Goal: Check status

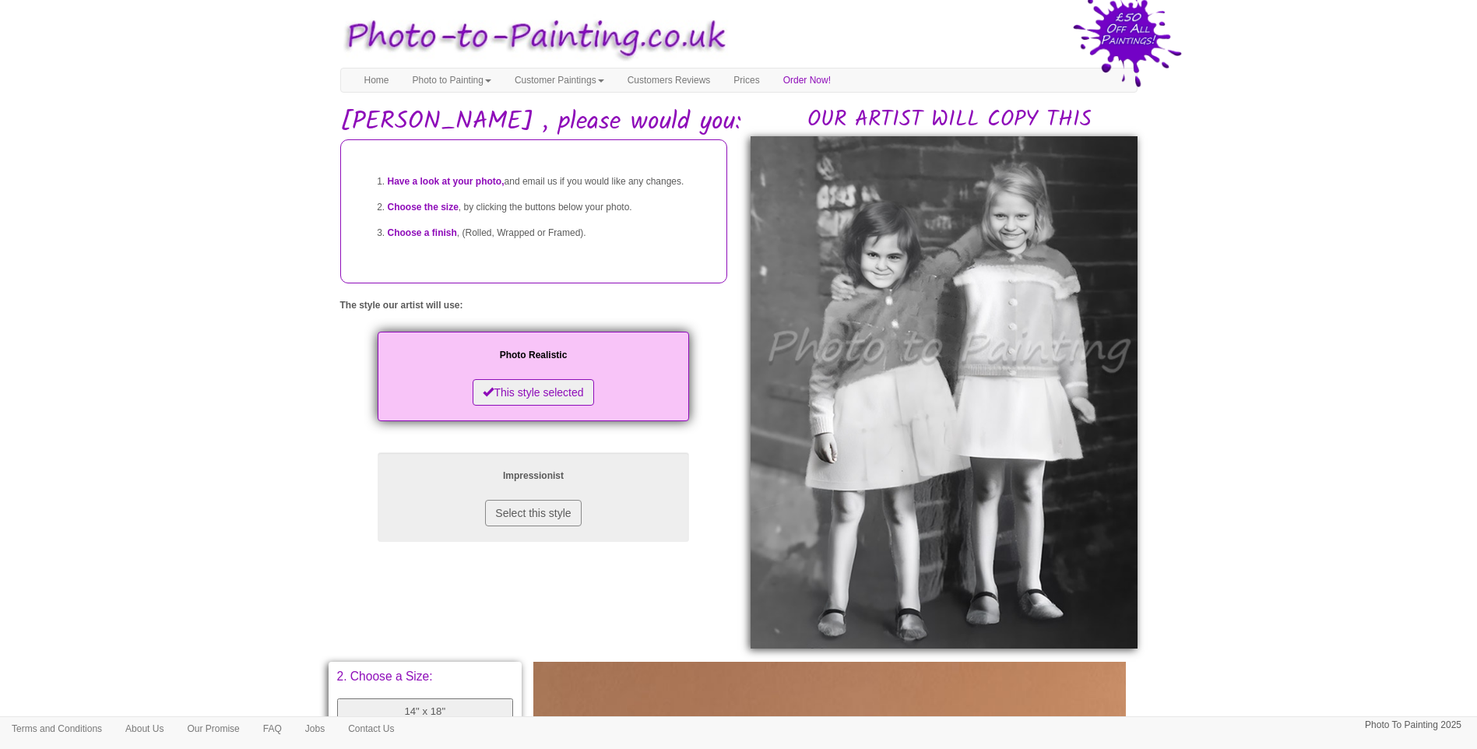
click at [191, 500] on body "Toggle navigation Menu Home Photo to Painting Photo to Painting Introduction Ho…" at bounding box center [738, 666] width 1477 height 1317
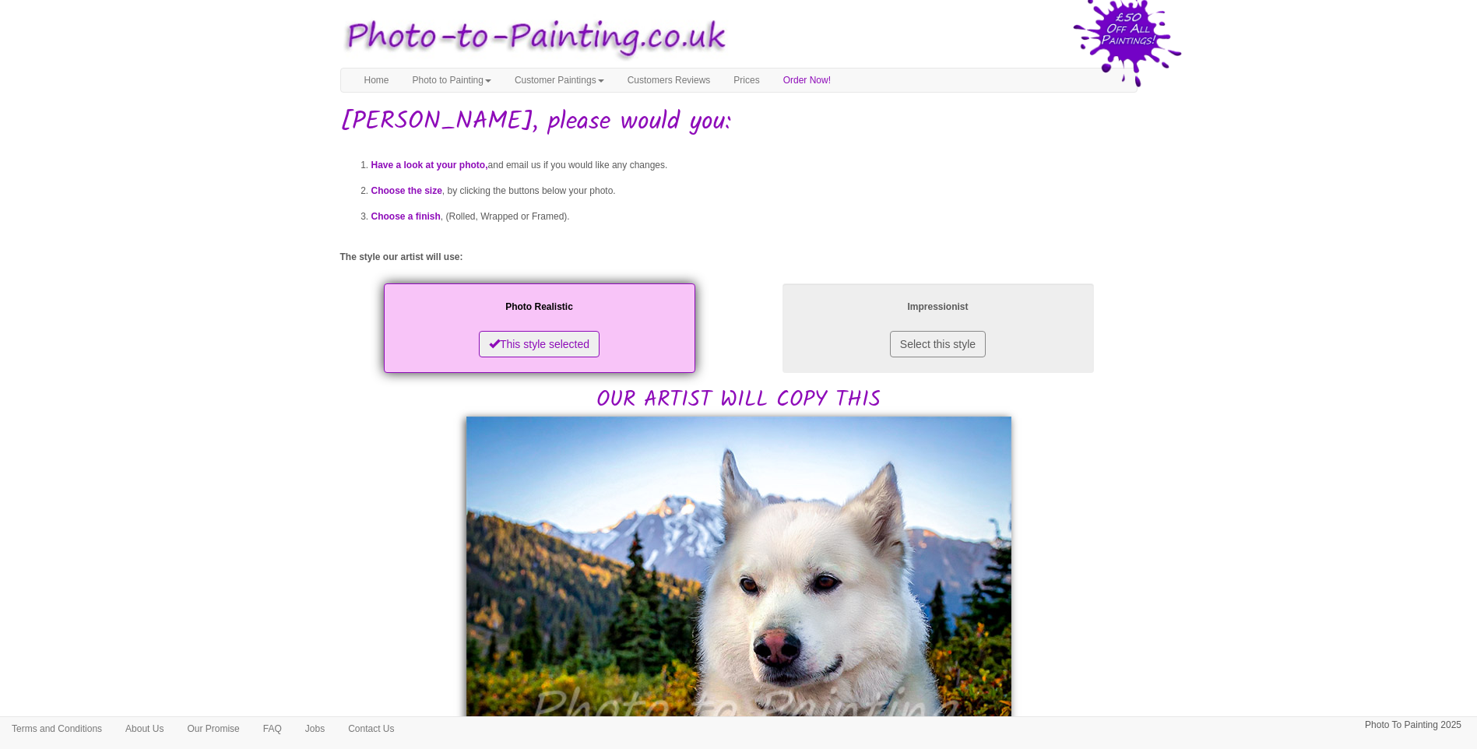
click at [1171, 477] on body "Toggle navigation Menu Home Photo to Painting Photo to Painting Introduction Ho…" at bounding box center [738, 762] width 1477 height 1508
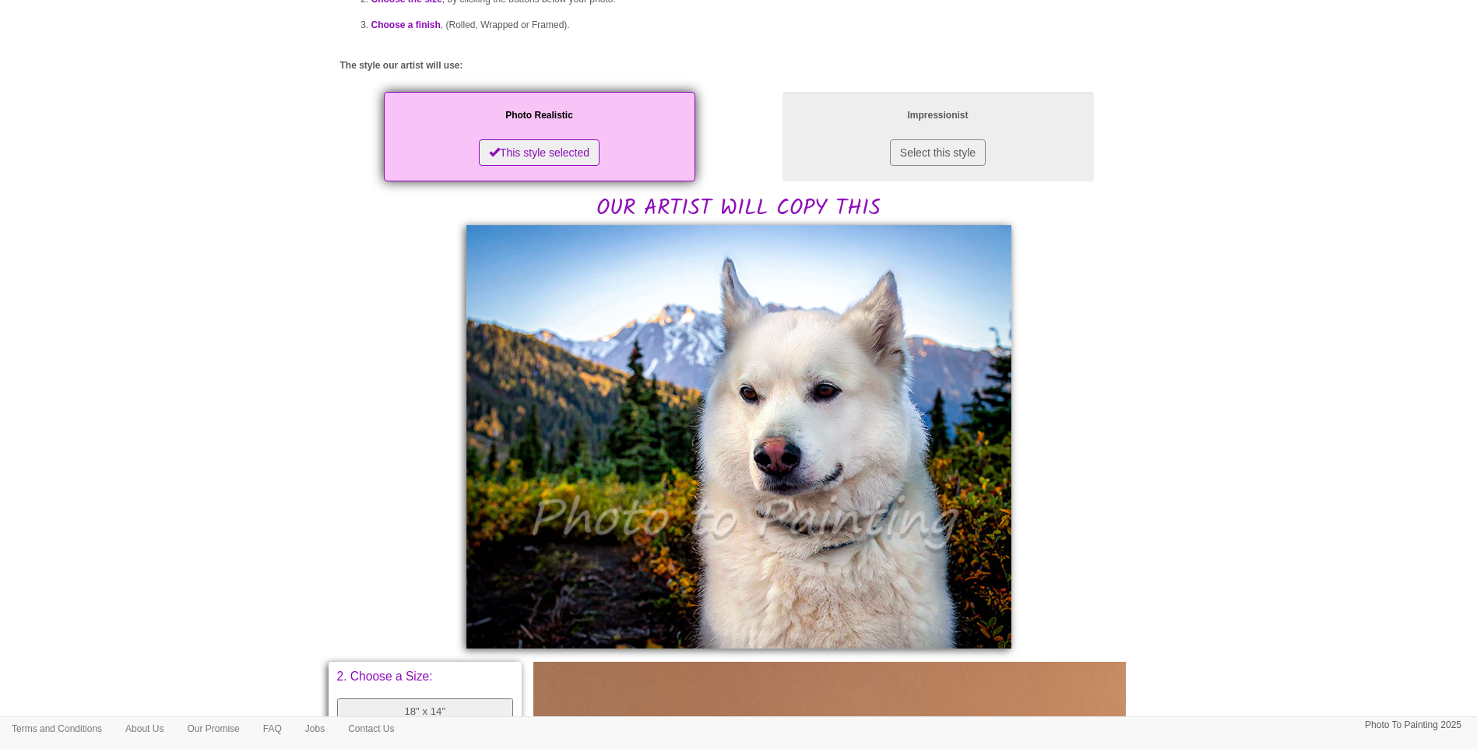
scroll to position [259, 0]
